Goal: Task Accomplishment & Management: Complete application form

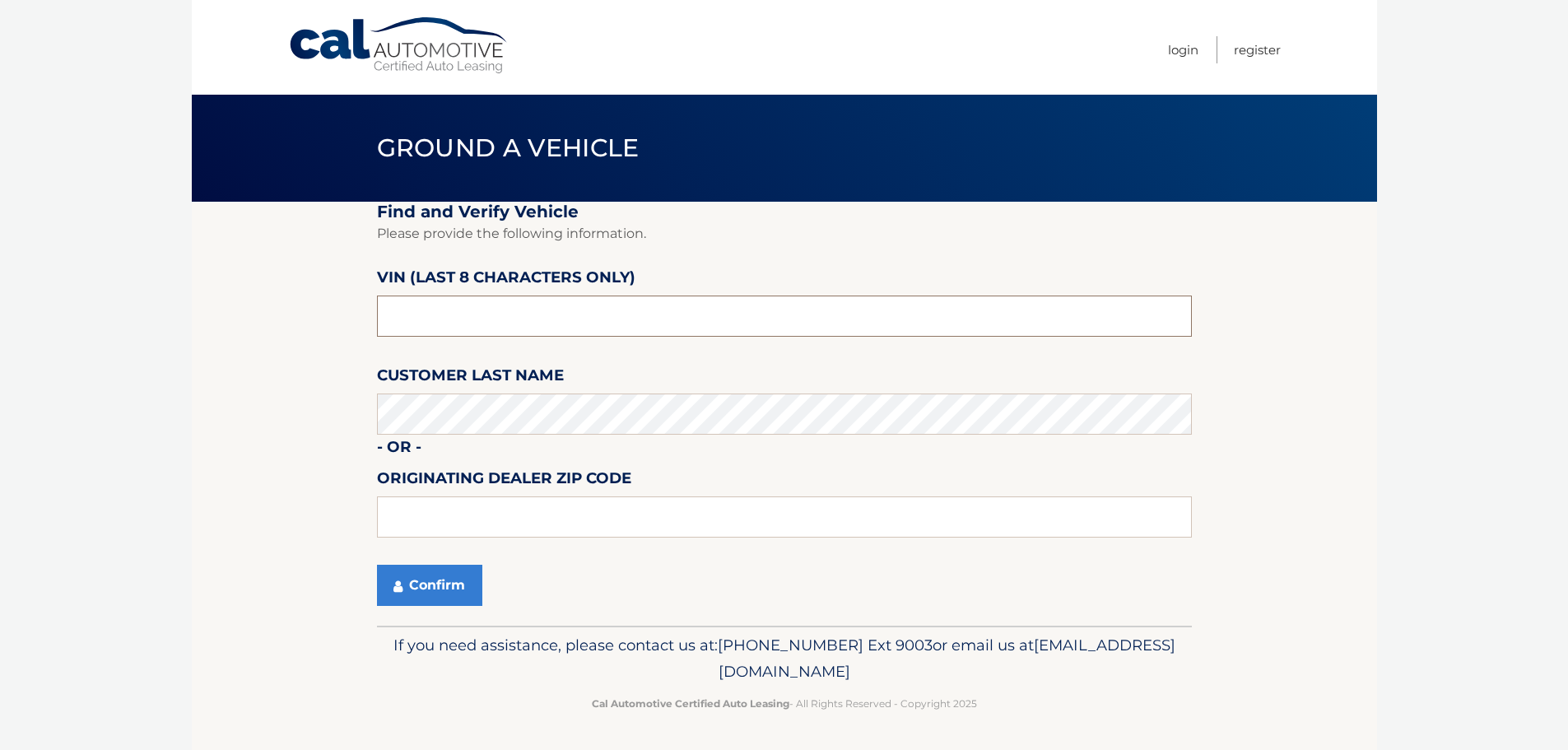
click at [521, 322] on input "text" at bounding box center [784, 315] width 815 height 41
click at [580, 326] on input "text" at bounding box center [784, 315] width 815 height 41
type input "MB042034"
click at [413, 589] on button "Confirm" at bounding box center [430, 585] width 105 height 41
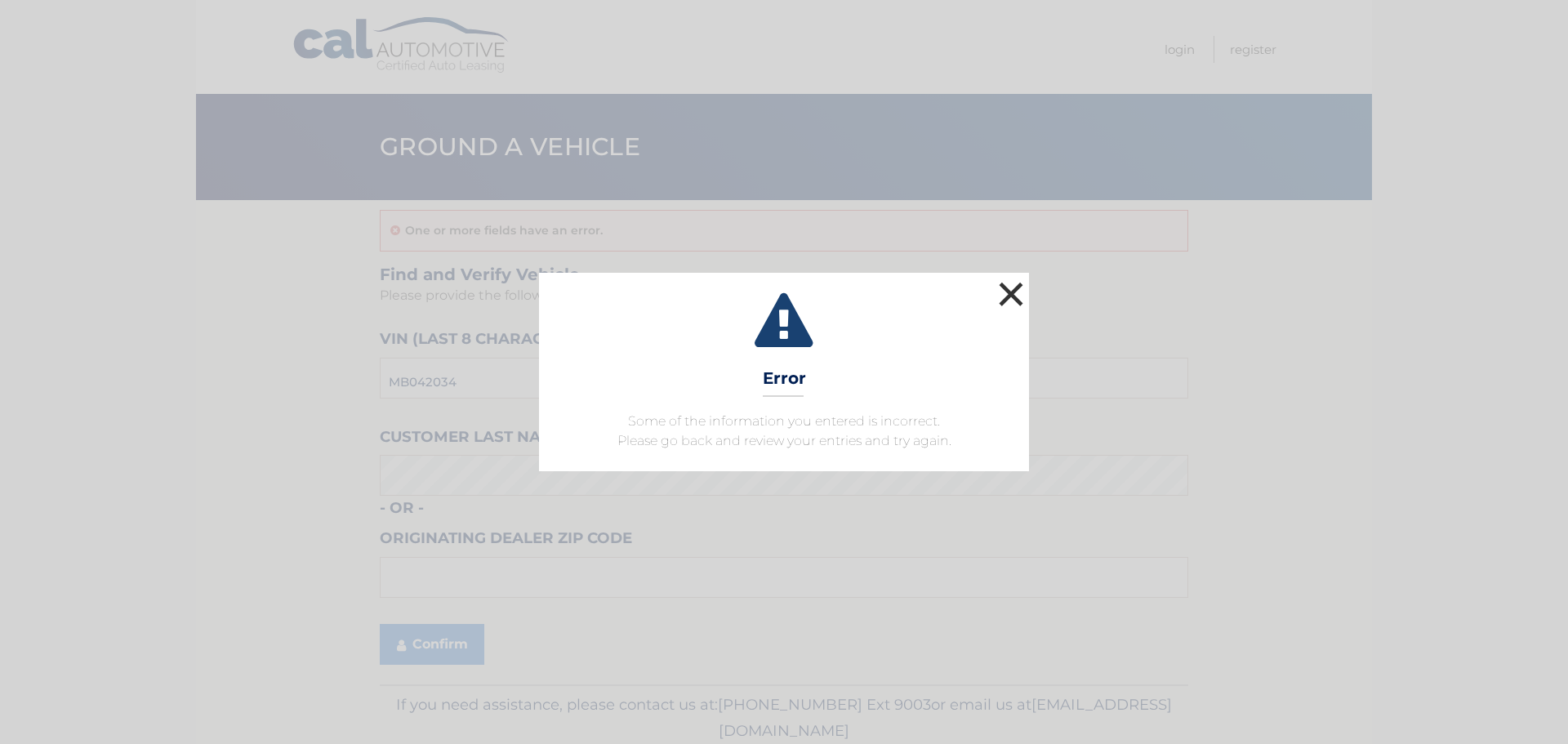
drag, startPoint x: 1017, startPoint y: 294, endPoint x: 909, endPoint y: 247, distance: 117.8
click at [1013, 291] on button "×" at bounding box center [1011, 294] width 32 height 32
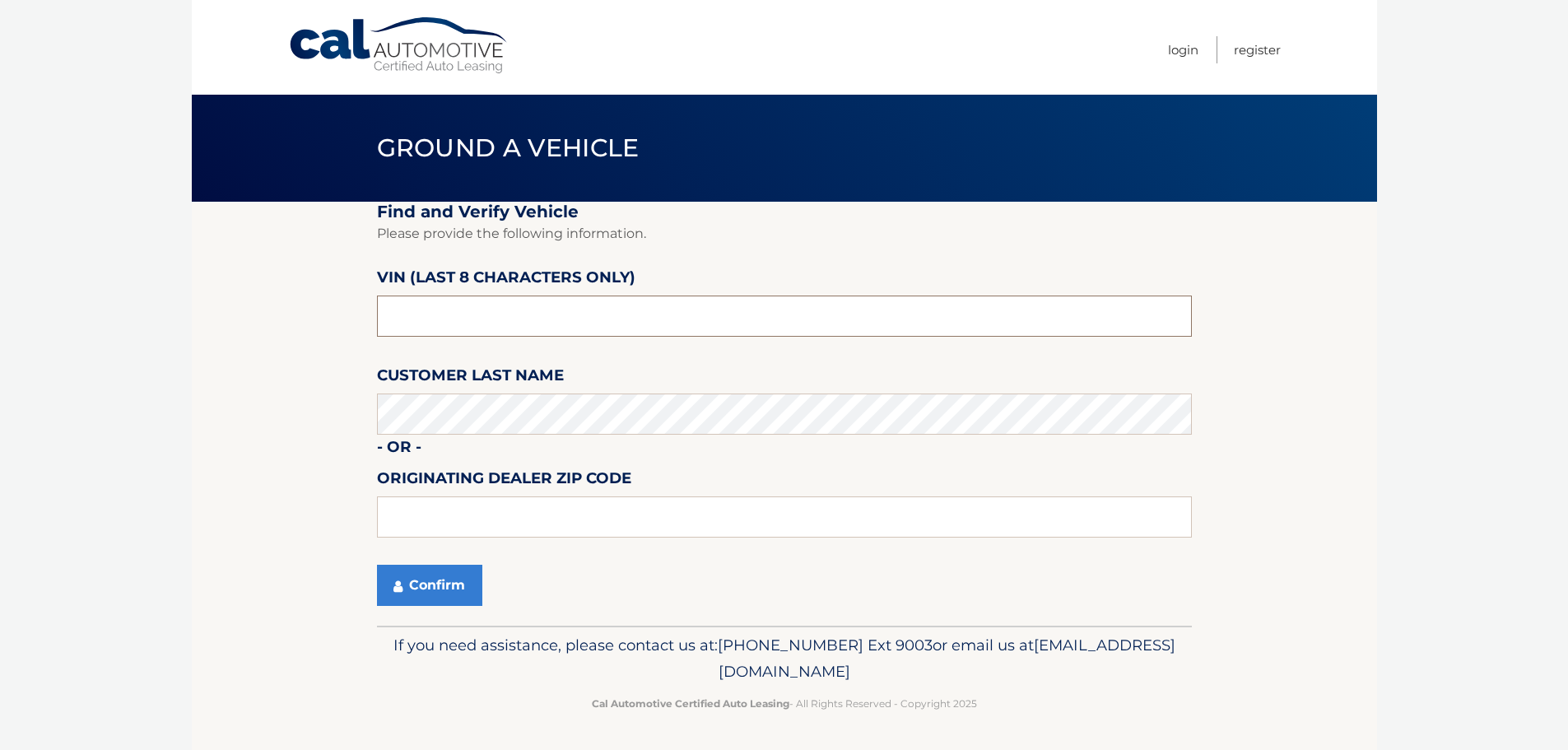
click at [549, 312] on input "text" at bounding box center [784, 315] width 815 height 41
type input "MB042034"
click at [440, 591] on button "Confirm" at bounding box center [430, 585] width 105 height 41
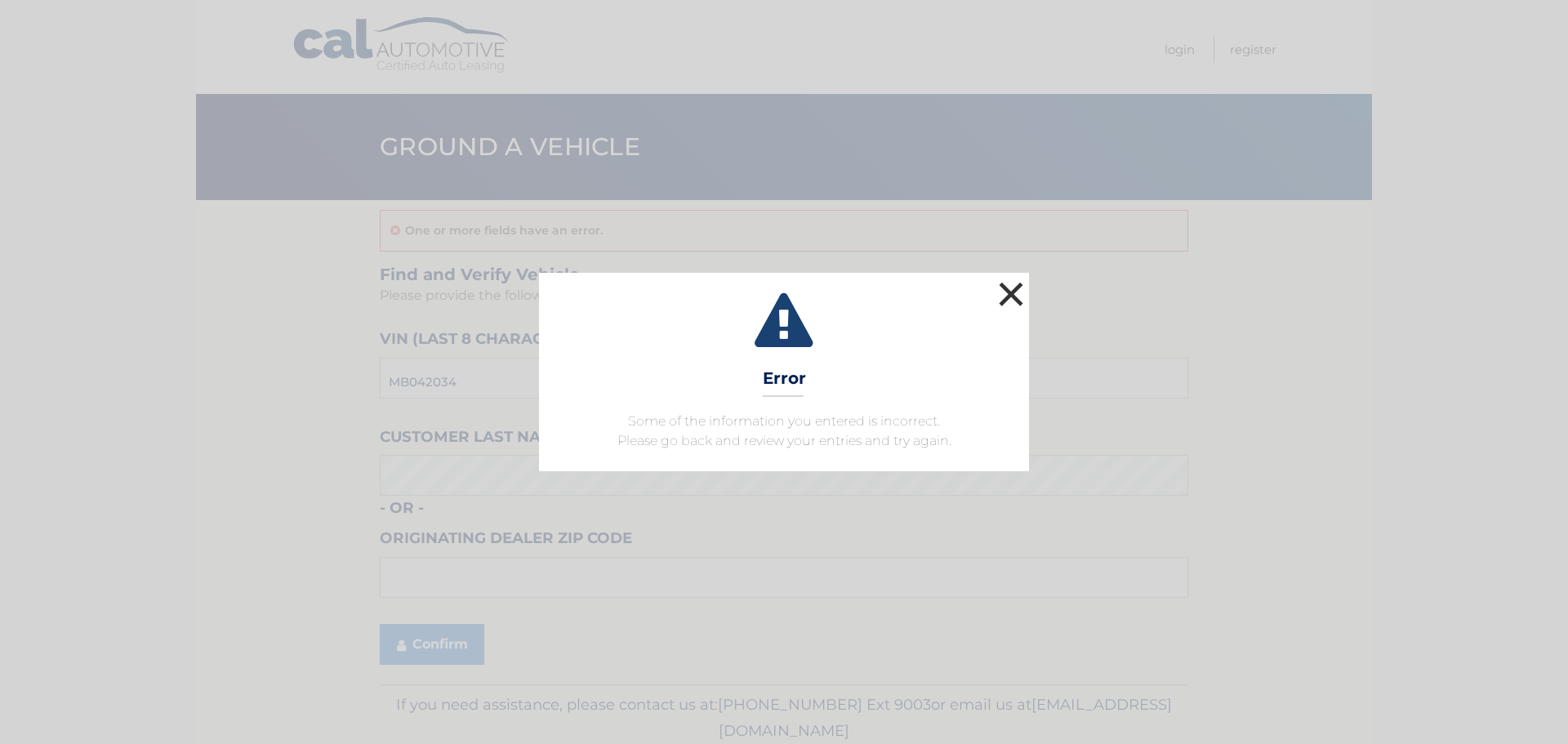
click at [998, 285] on button "×" at bounding box center [1011, 294] width 32 height 32
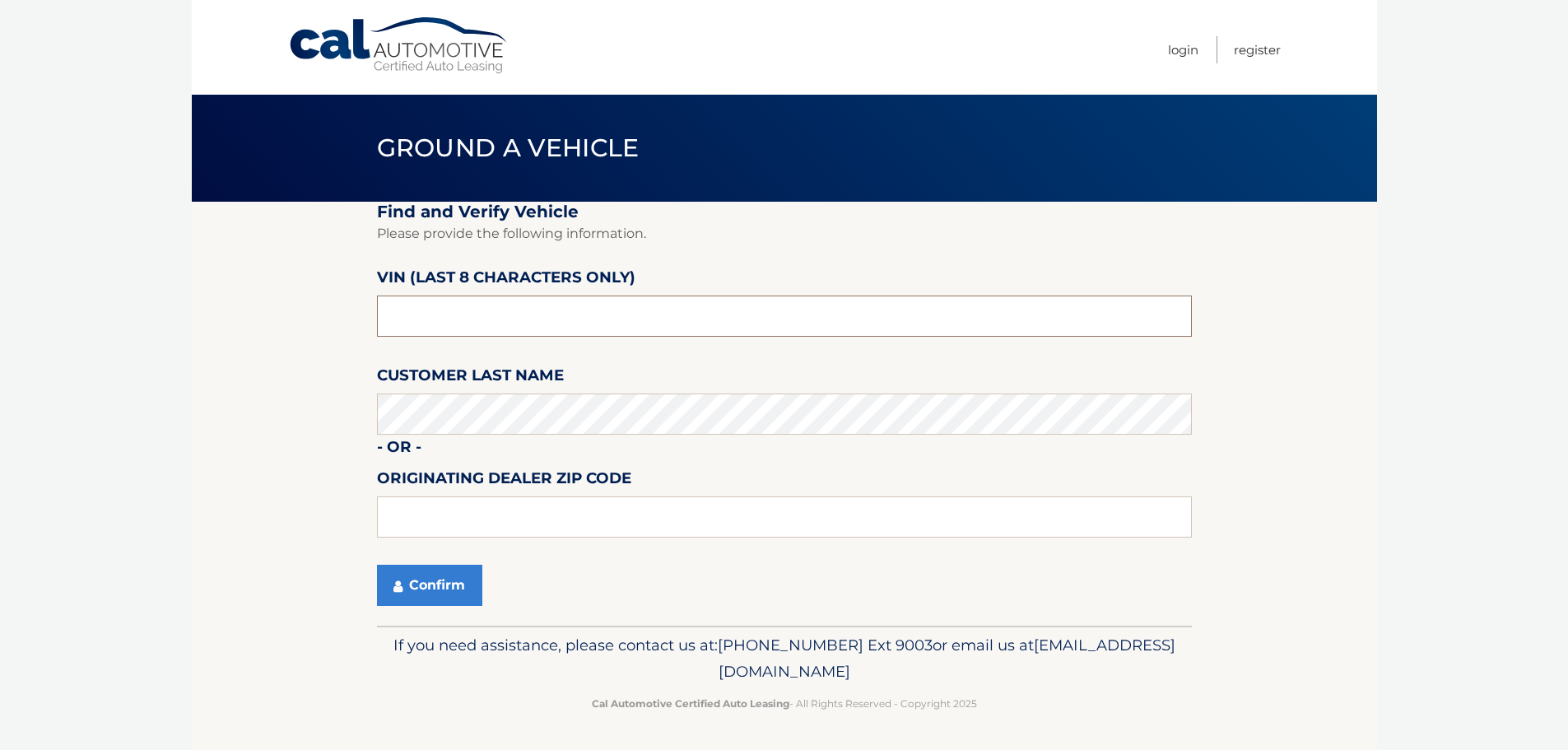
click at [667, 336] on input "text" at bounding box center [784, 315] width 815 height 41
type input "MB042034"
click at [416, 571] on button "Confirm" at bounding box center [430, 585] width 105 height 41
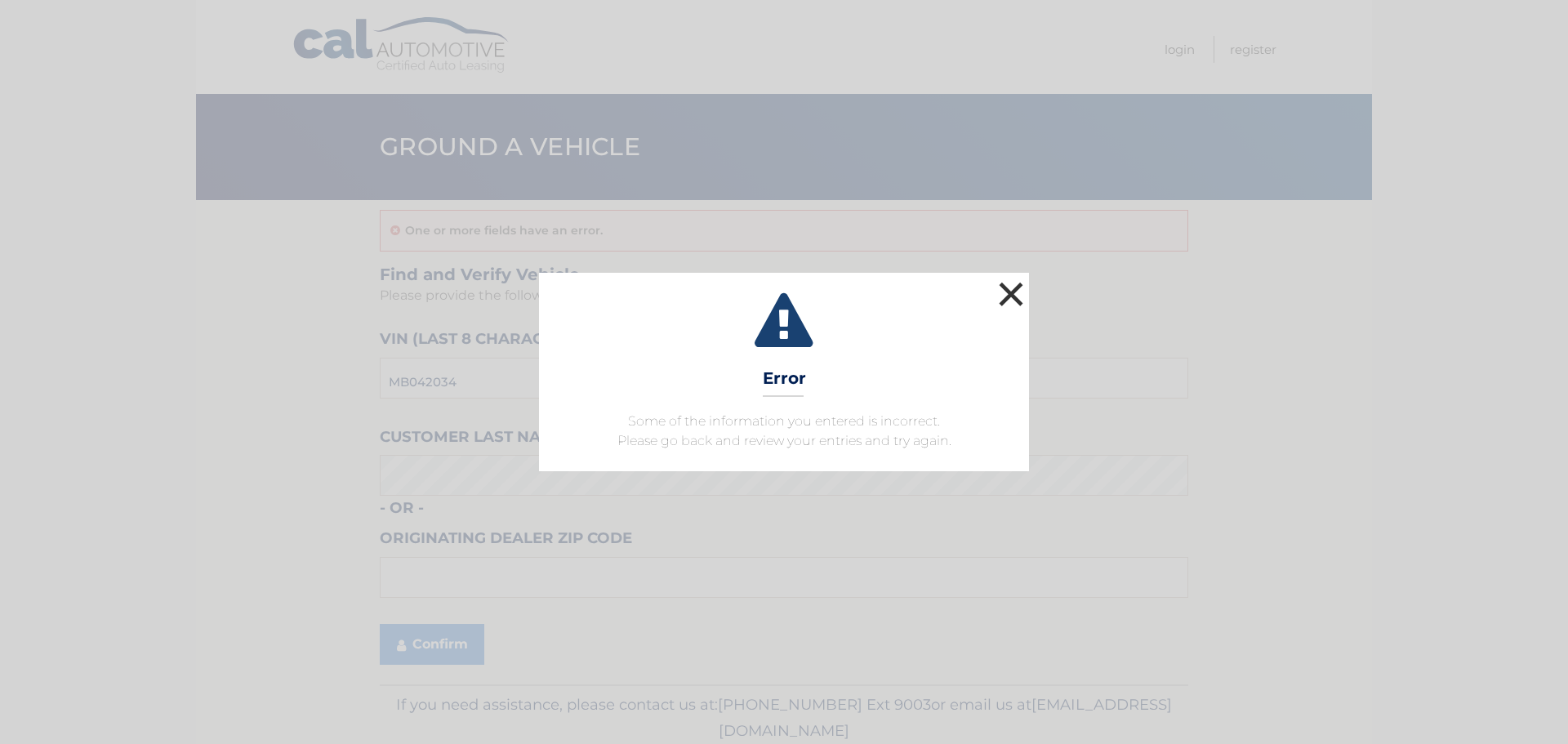
click at [1026, 286] on button "×" at bounding box center [1011, 294] width 32 height 32
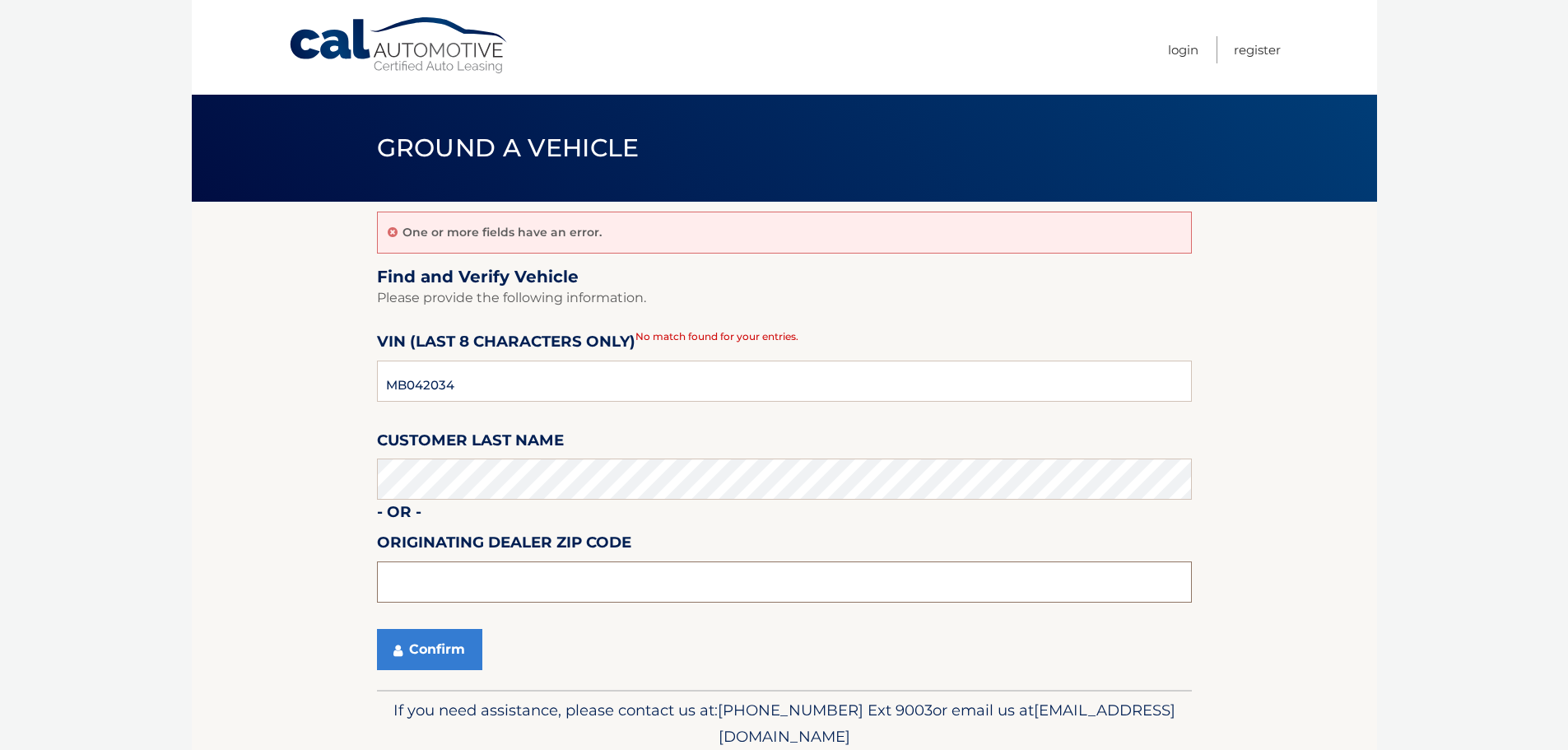
click at [461, 582] on input "text" at bounding box center [784, 582] width 815 height 41
type input "11961"
click at [460, 648] on button "Confirm" at bounding box center [430, 649] width 105 height 41
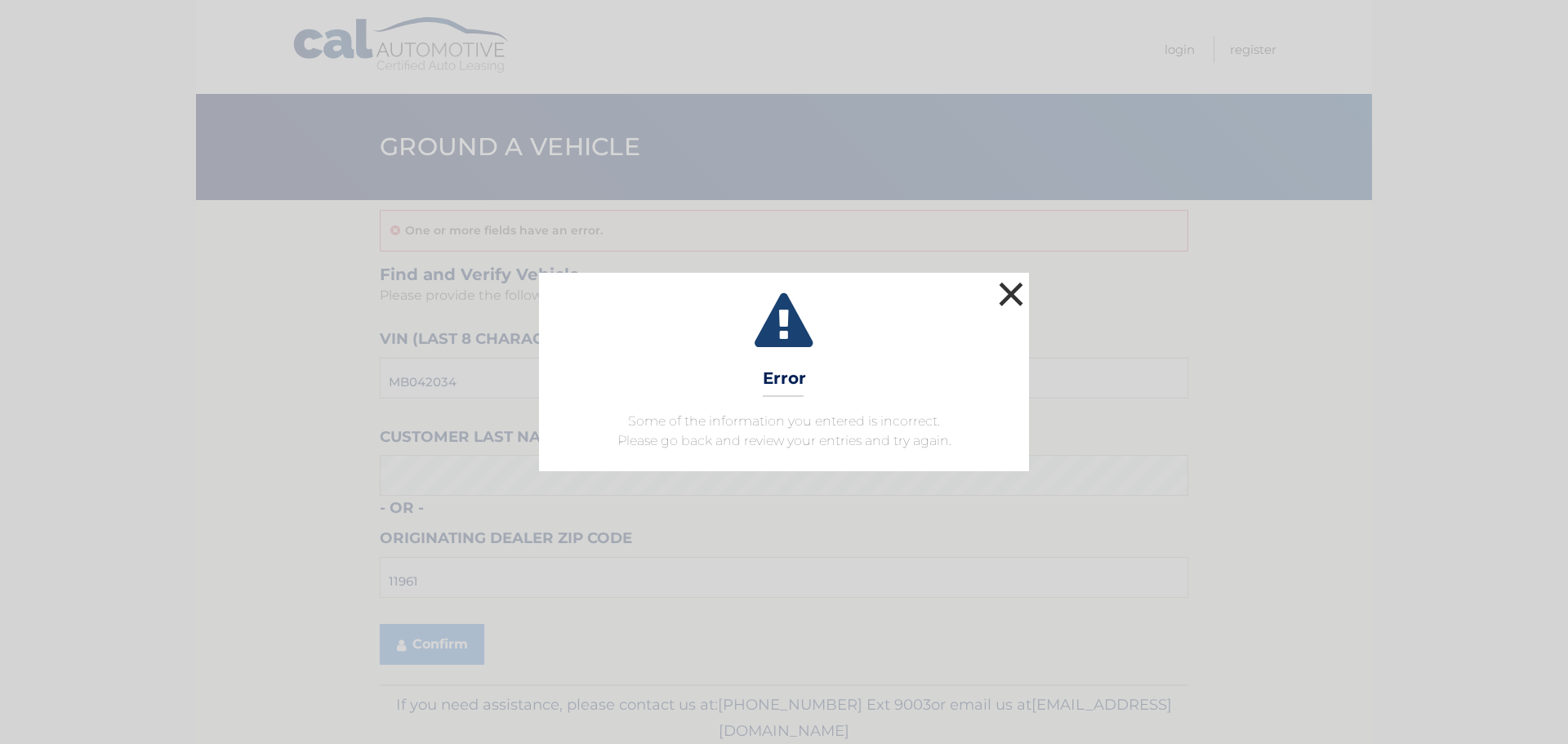
click at [1017, 286] on button "×" at bounding box center [1011, 294] width 32 height 32
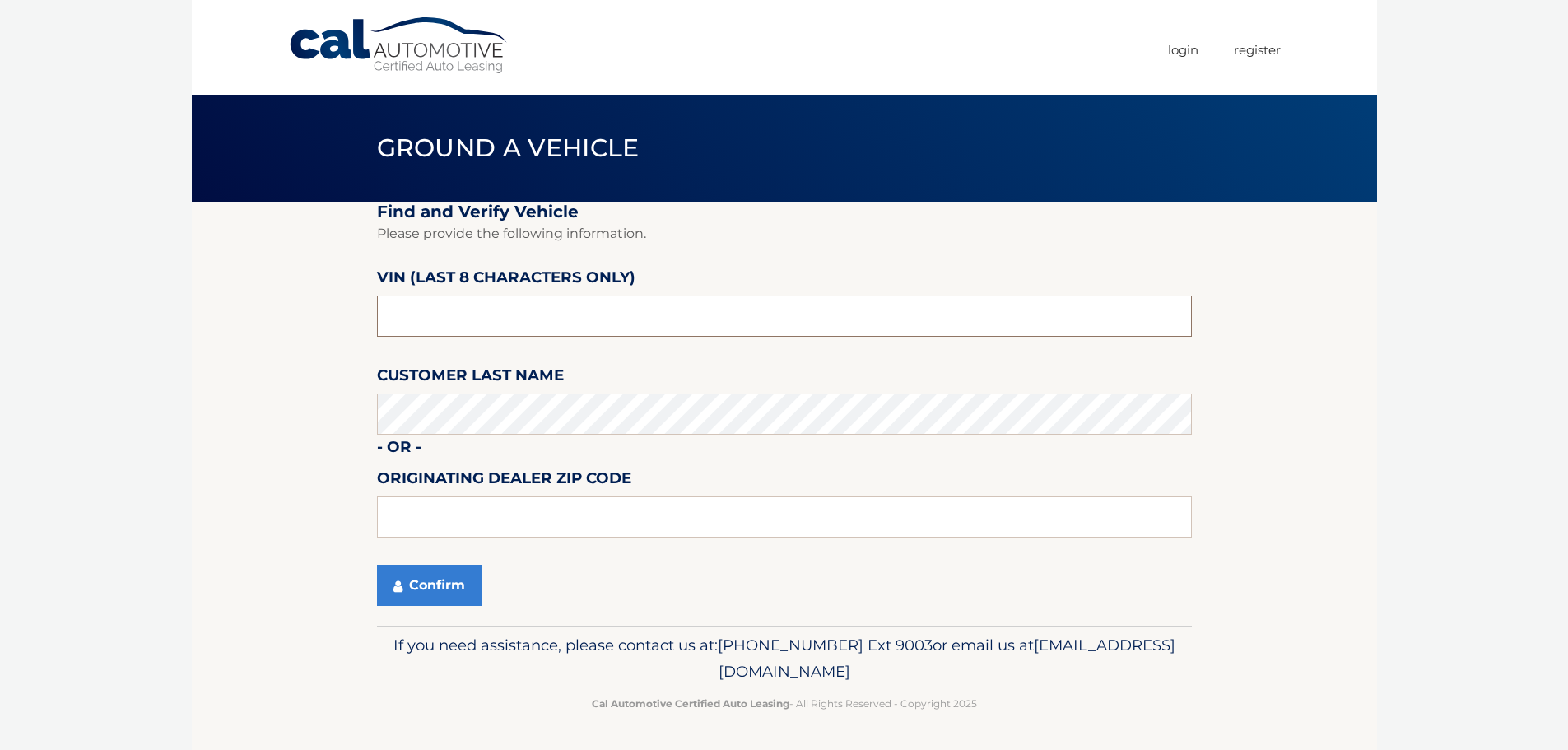
click at [651, 303] on input "text" at bounding box center [784, 315] width 815 height 41
paste input "MB042034"
type input "MB042034"
click at [434, 600] on button "Confirm" at bounding box center [430, 585] width 105 height 41
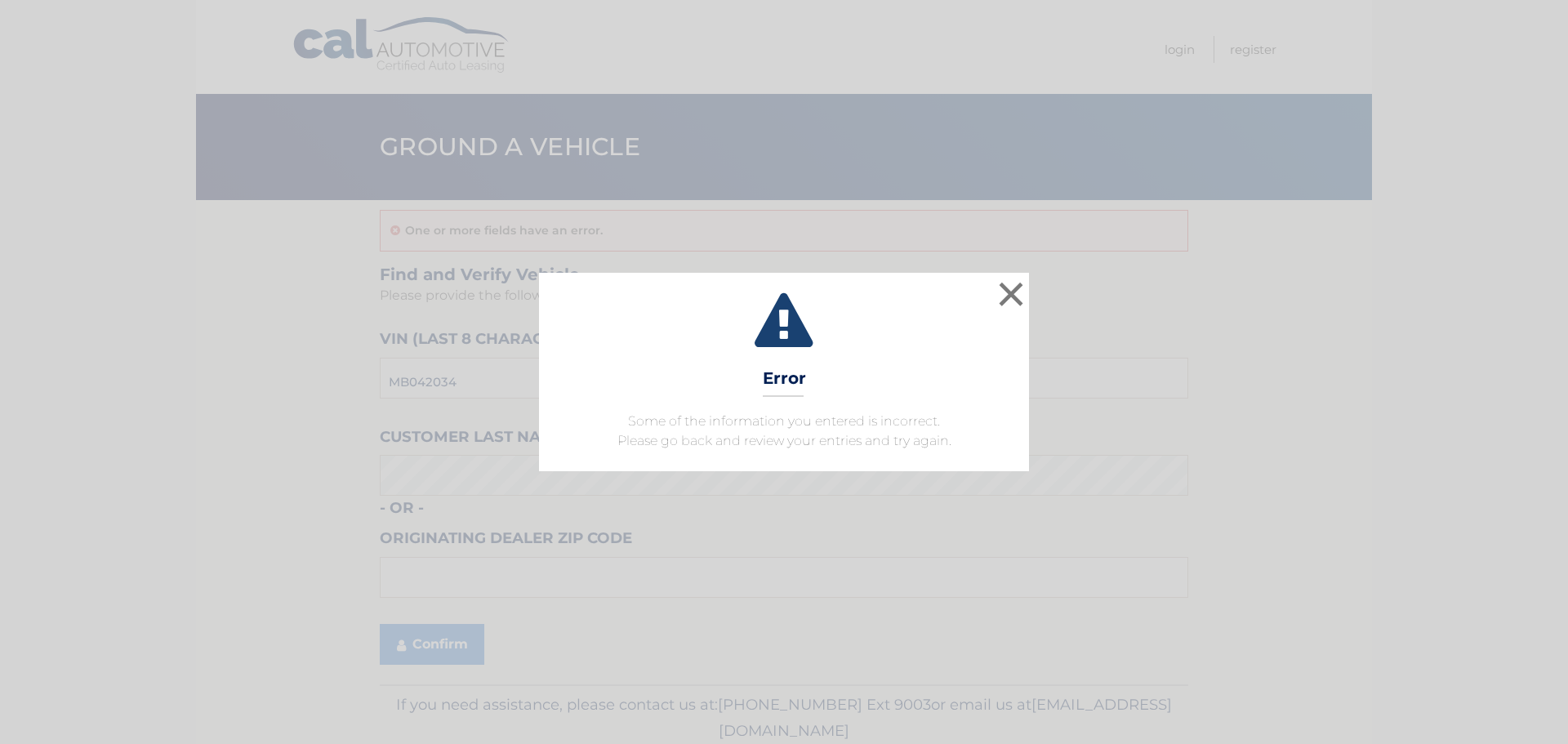
click at [436, 582] on div "× Error Some of the information you entered is incorrect. Please go back and re…" at bounding box center [784, 372] width 1568 height 744
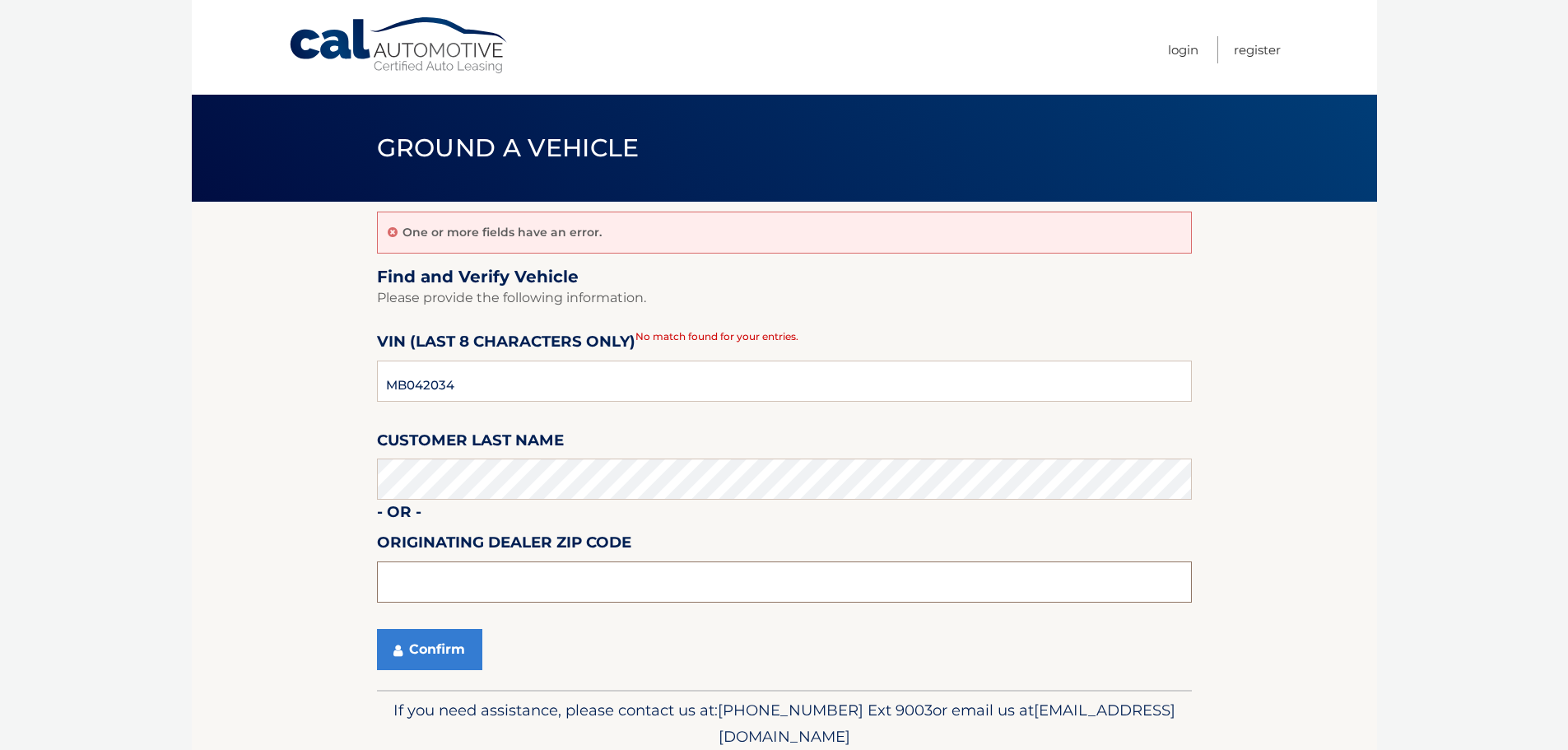
click at [439, 586] on input "text" at bounding box center [784, 582] width 815 height 41
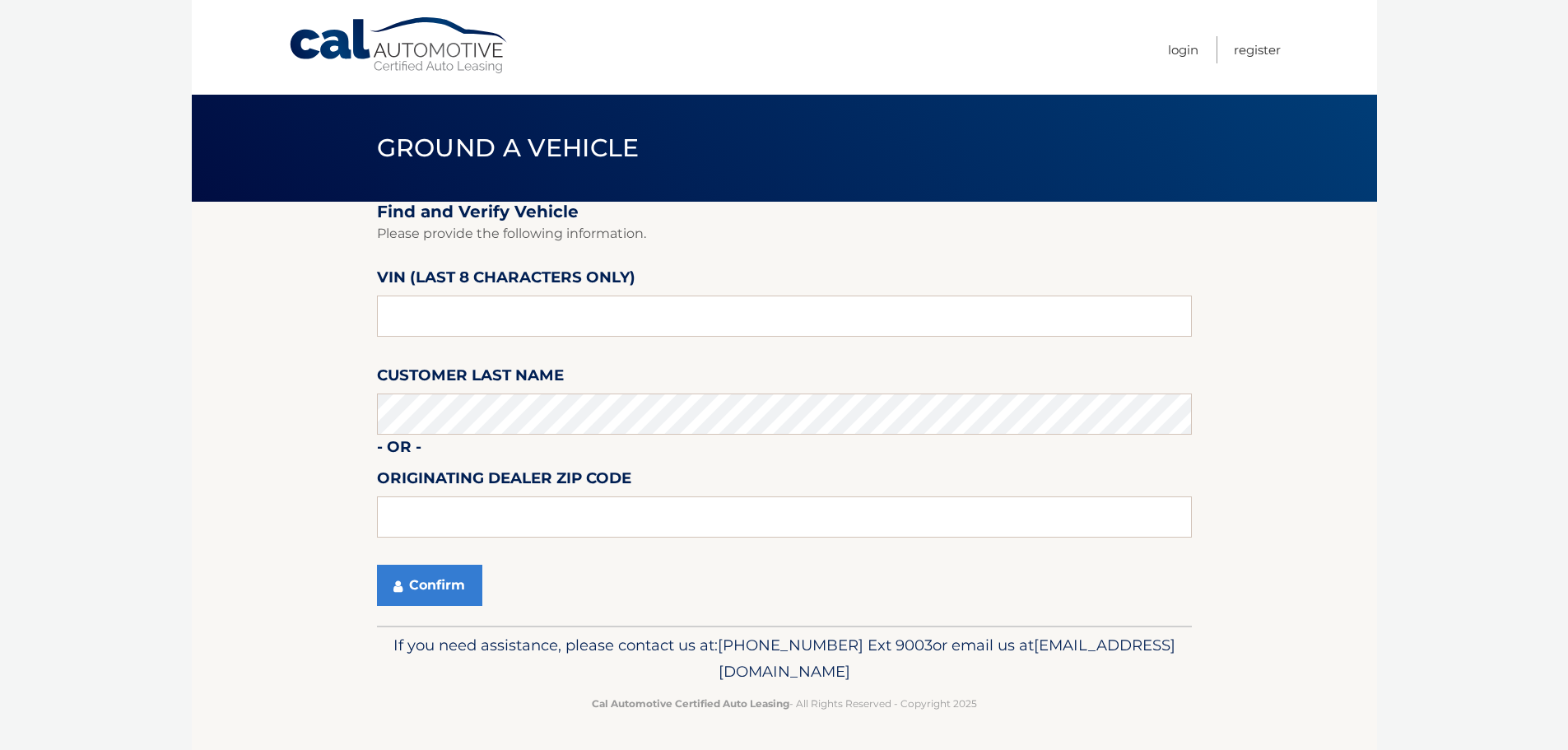
click at [608, 294] on label "VIN (last 8 characters only)" at bounding box center [506, 281] width 258 height 31
click at [607, 311] on input "text" at bounding box center [784, 315] width 815 height 41
type input "MB042034"
click at [516, 496] on label "Originating Dealer Zip Code" at bounding box center [504, 482] width 255 height 31
click at [514, 515] on input "text" at bounding box center [784, 516] width 815 height 41
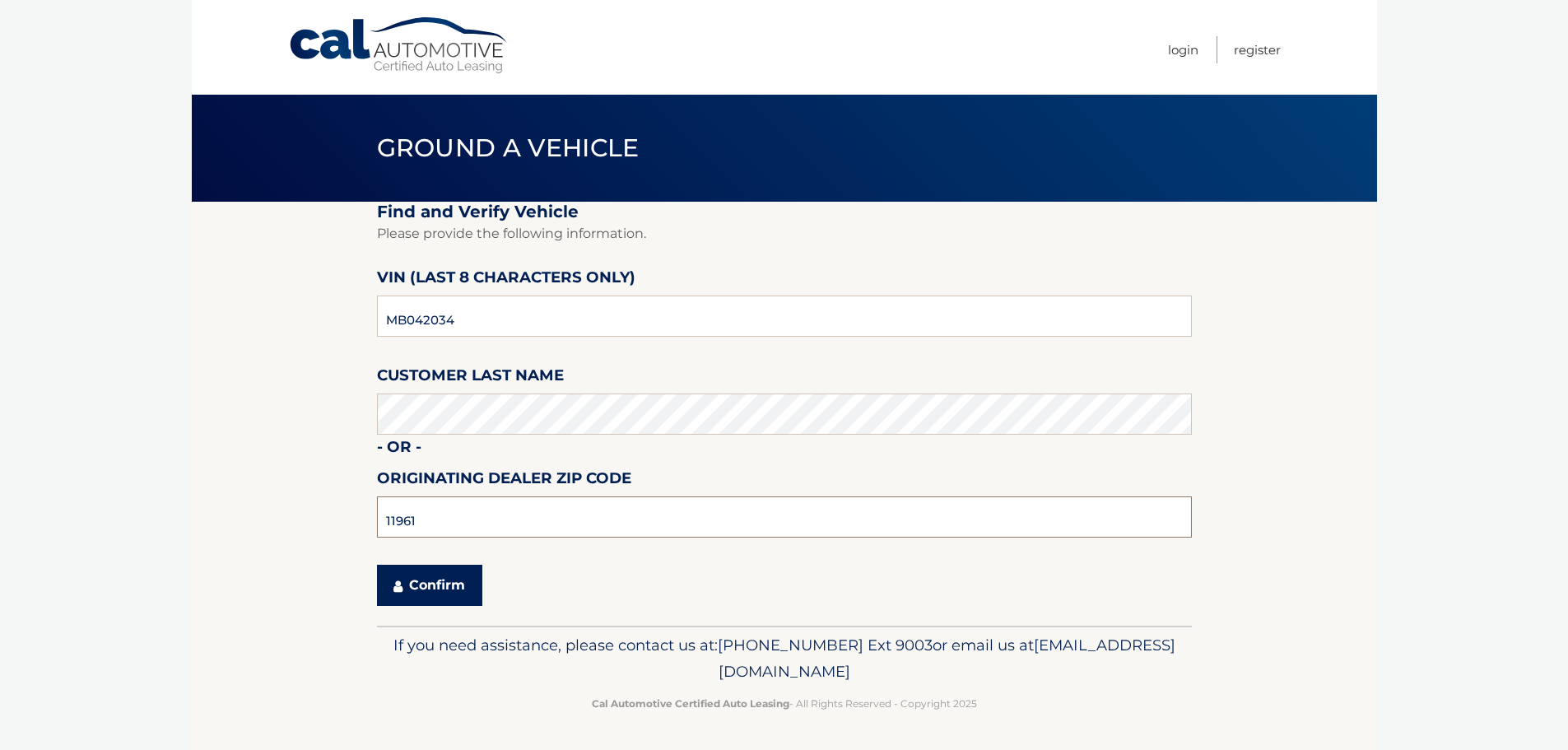
type input "11961"
click at [414, 568] on button "Confirm" at bounding box center [430, 585] width 105 height 41
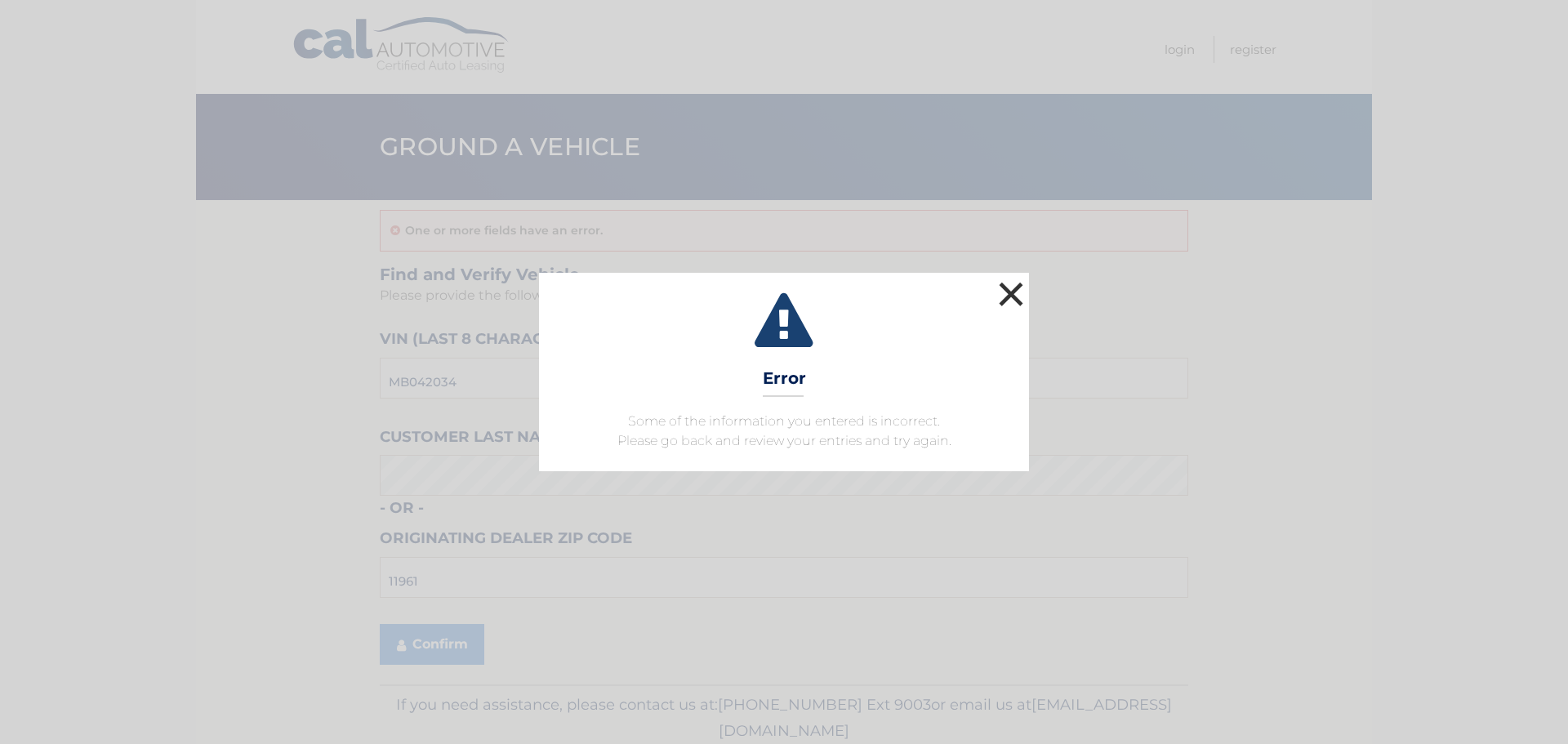
click at [1008, 289] on button "×" at bounding box center [1011, 294] width 32 height 32
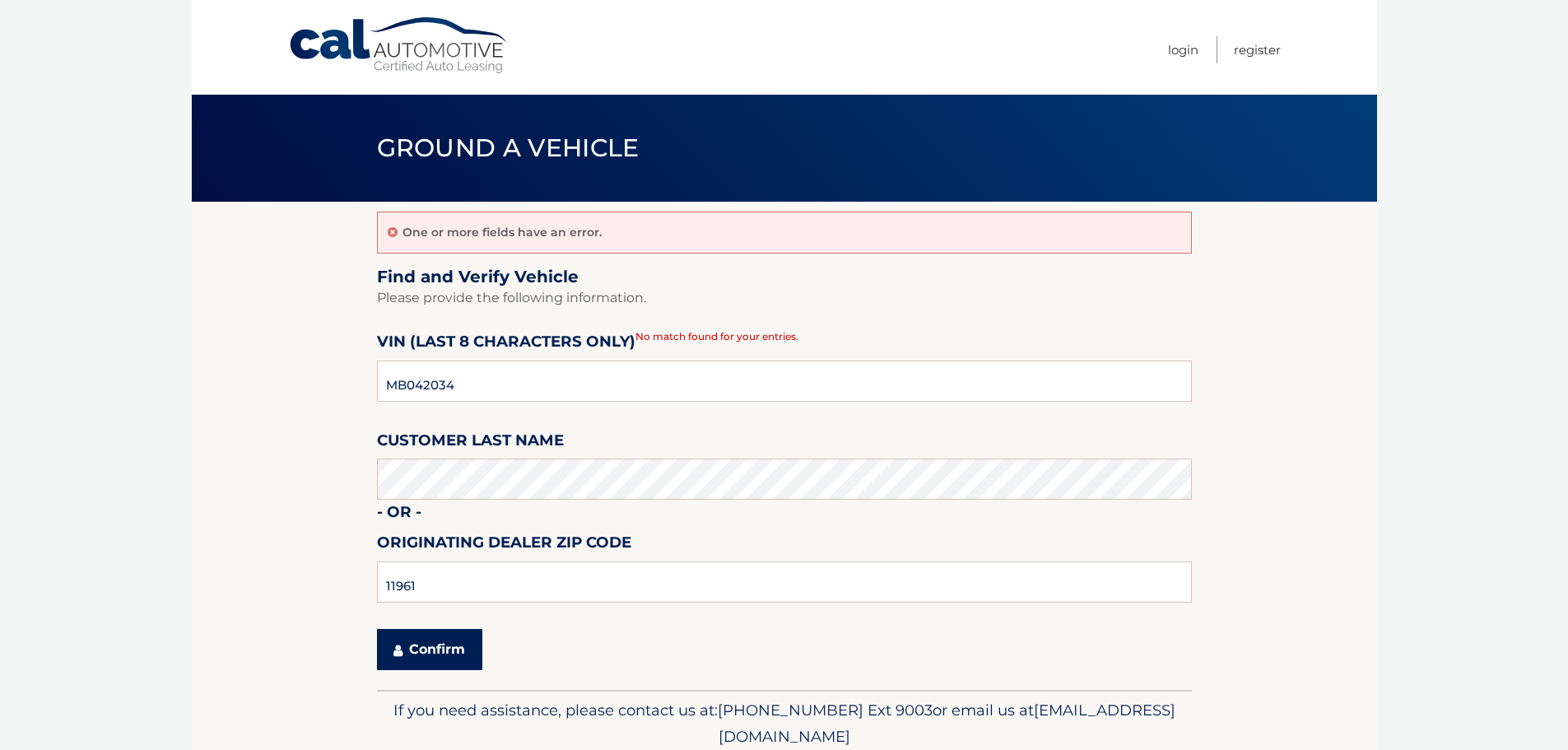
click at [432, 660] on button "Confirm" at bounding box center [430, 649] width 105 height 41
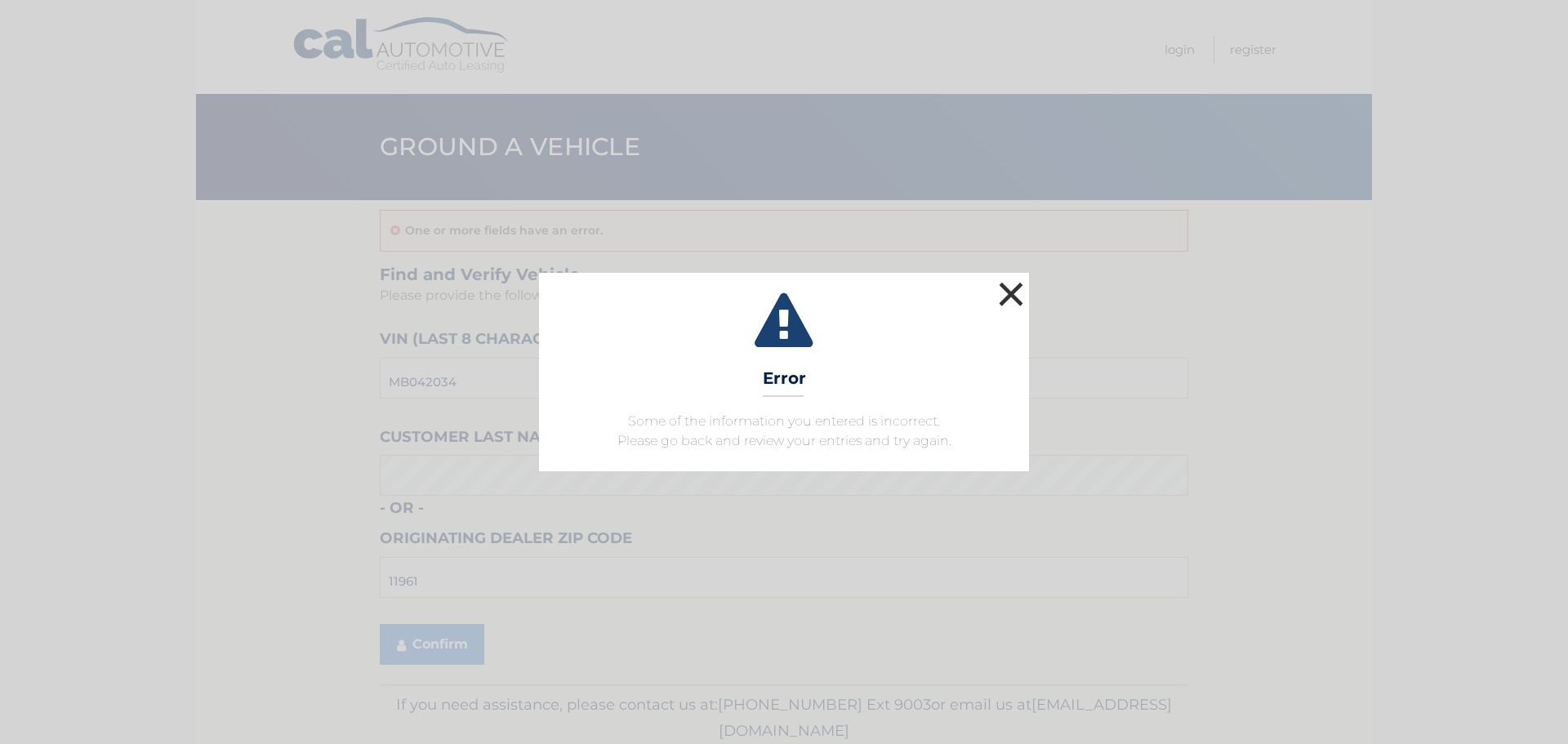
click at [999, 298] on button "×" at bounding box center [1011, 294] width 32 height 32
